Goal: Task Accomplishment & Management: Complete application form

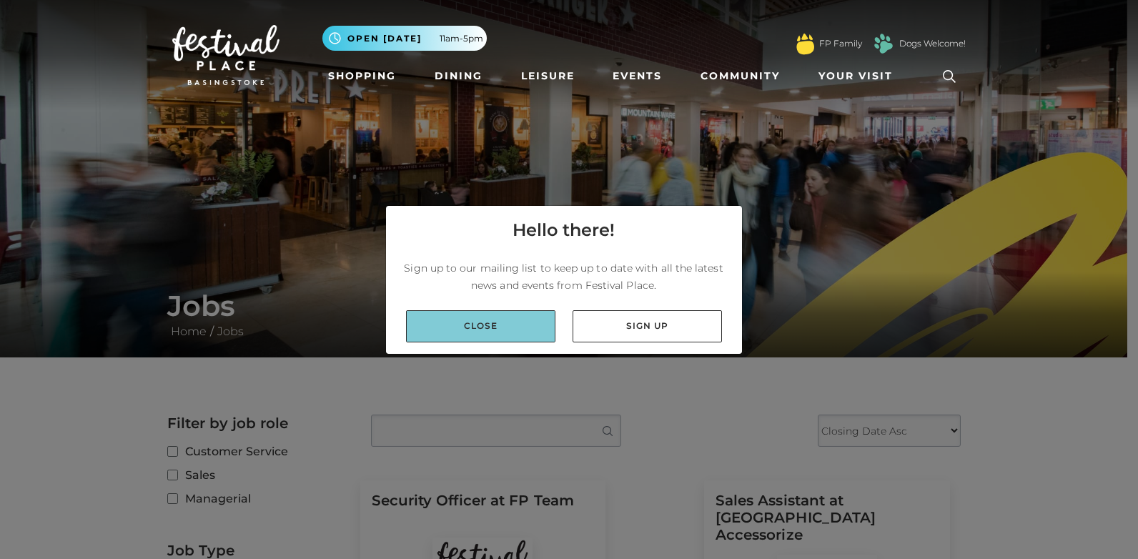
click at [510, 327] on link "Close" at bounding box center [480, 326] width 149 height 32
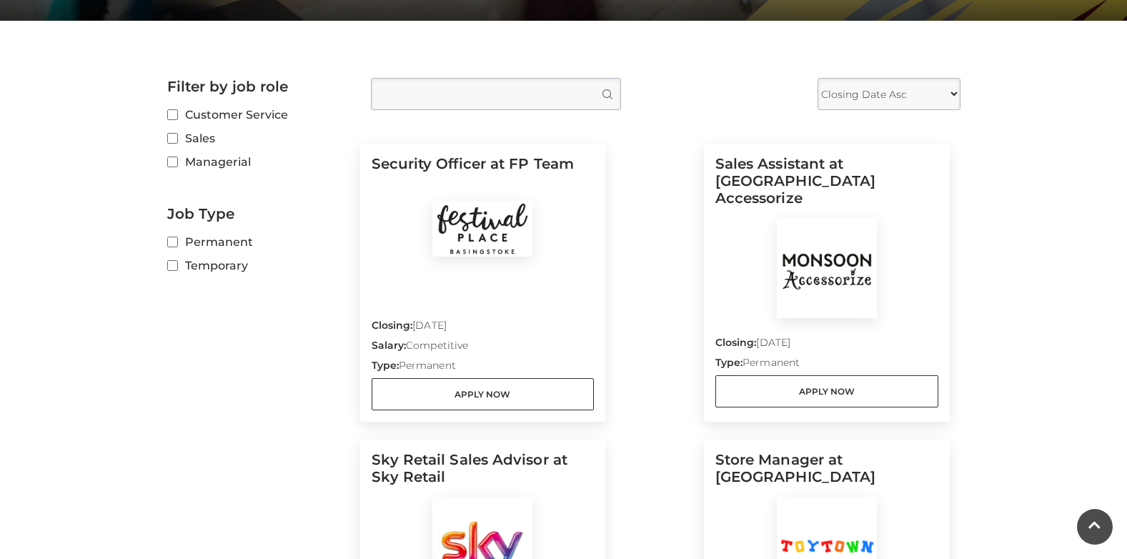
scroll to position [357, 0]
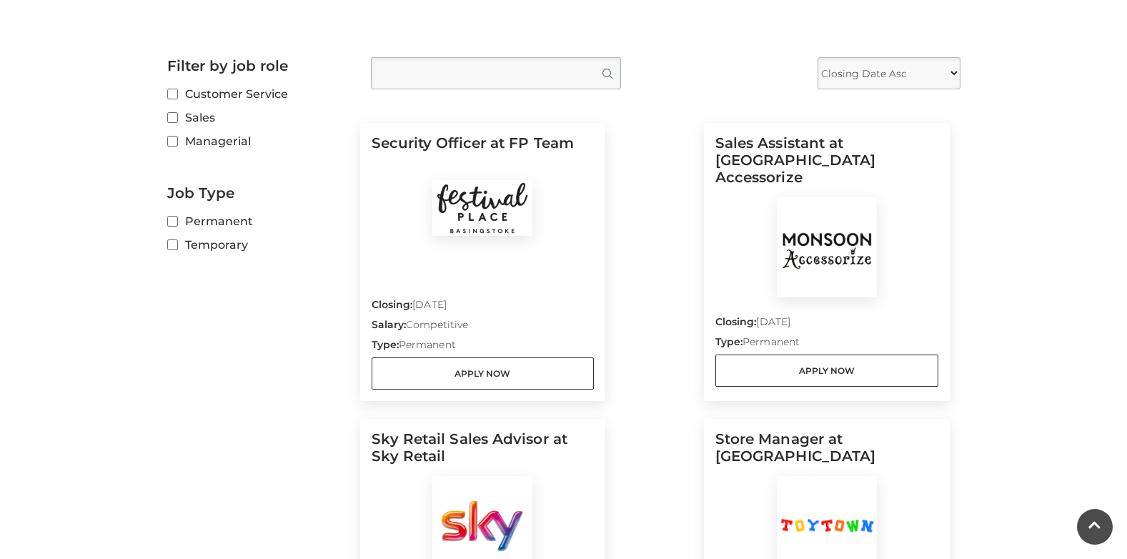
click at [835, 228] on img at bounding box center [827, 247] width 100 height 100
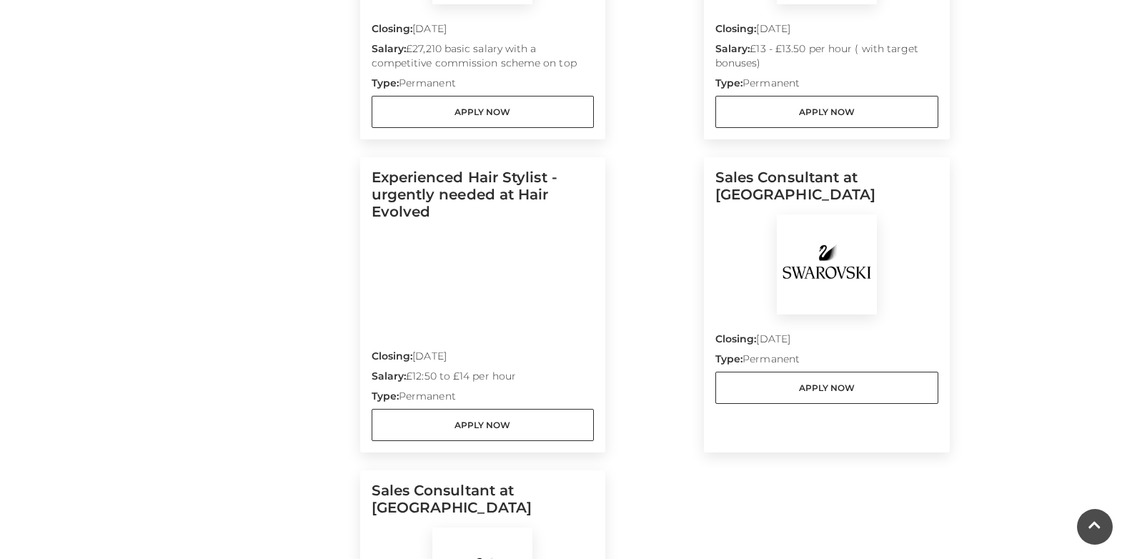
scroll to position [429, 0]
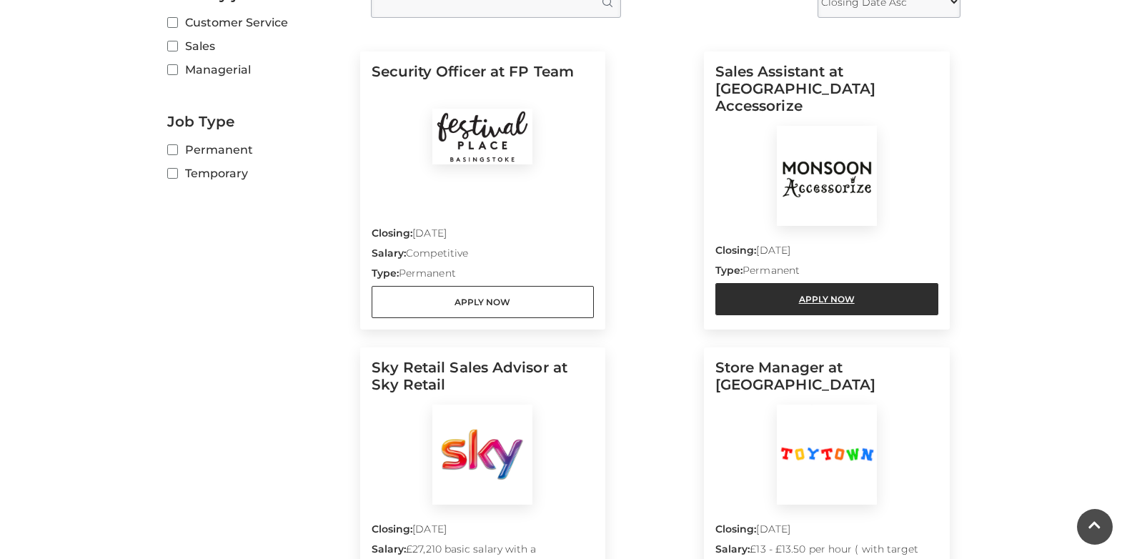
click at [826, 283] on link "Apply Now" at bounding box center [827, 299] width 223 height 32
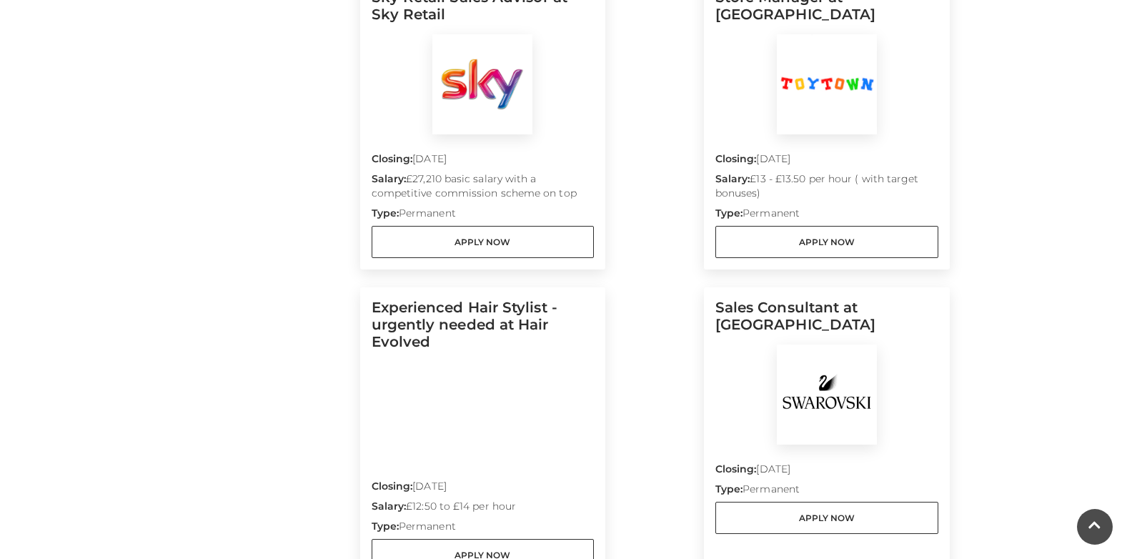
scroll to position [1001, 0]
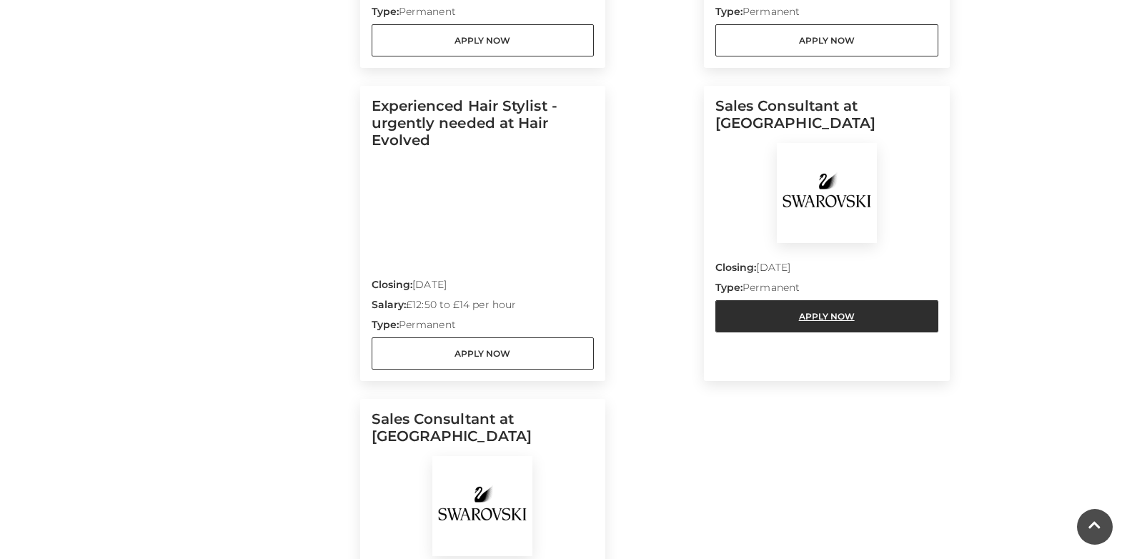
click at [815, 311] on link "Apply Now" at bounding box center [827, 316] width 223 height 32
